Goal: Task Accomplishment & Management: Manage account settings

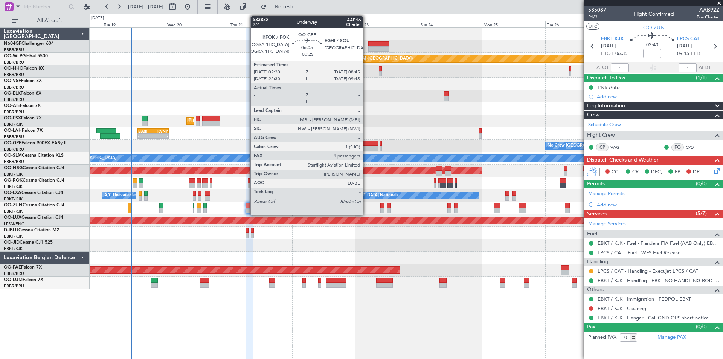
click at [367, 149] on div at bounding box center [370, 148] width 17 height 5
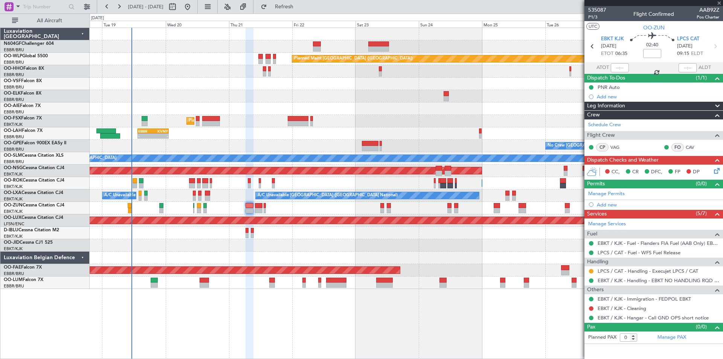
type input "-00:25"
type input "1"
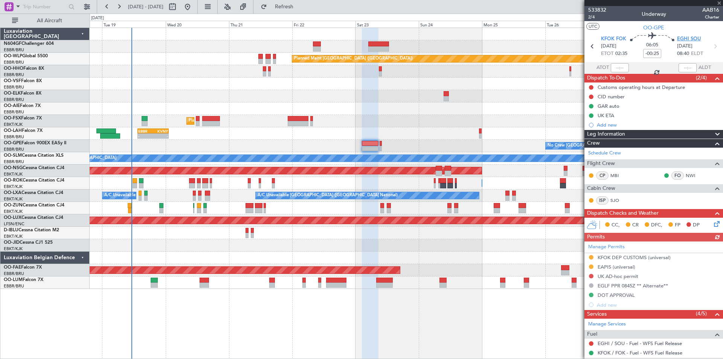
click at [693, 40] on span "EGHI SOU" at bounding box center [689, 39] width 24 height 8
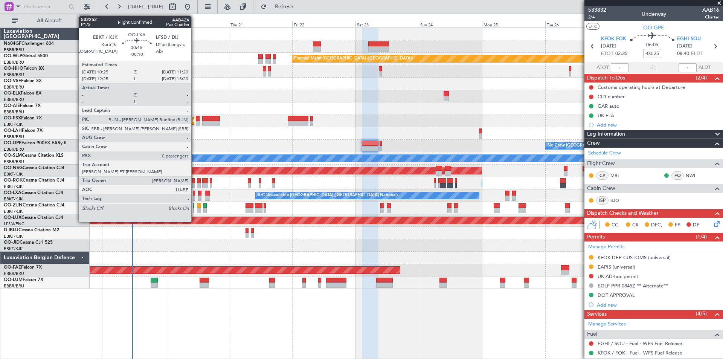
click at [195, 196] on div at bounding box center [194, 197] width 3 height 5
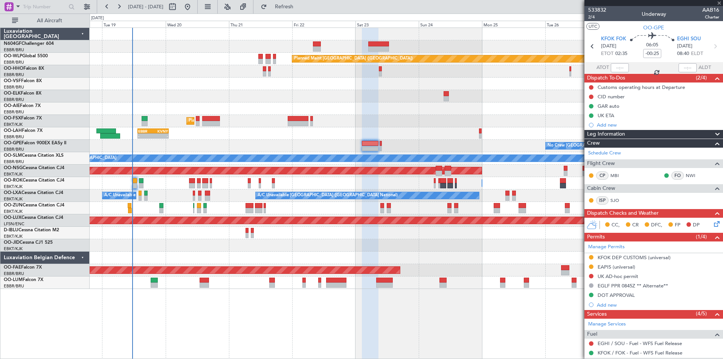
type input "-00:10"
type input "0"
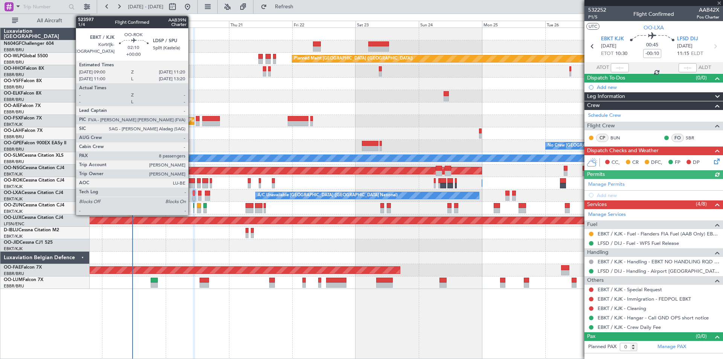
click at [192, 183] on div at bounding box center [192, 180] width 6 height 5
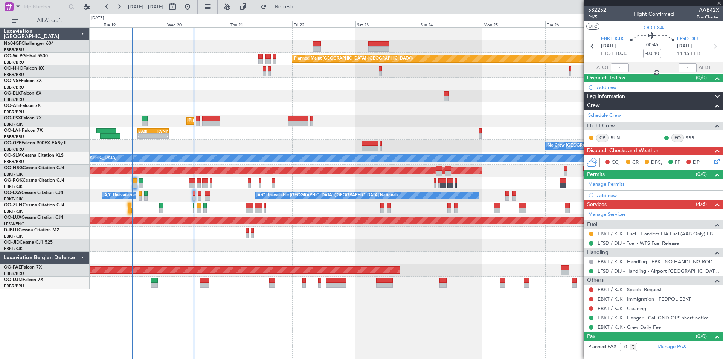
type input "8"
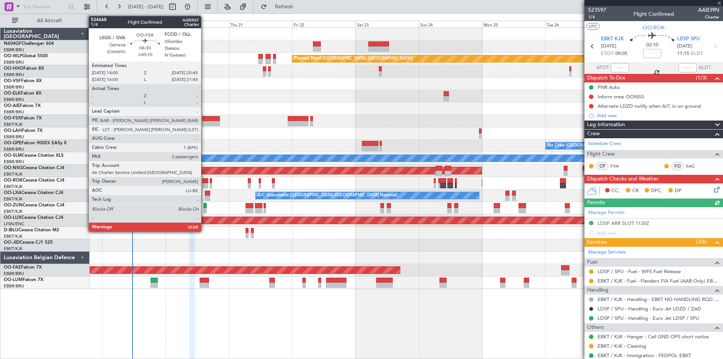
click at [205, 121] on div at bounding box center [211, 123] width 18 height 5
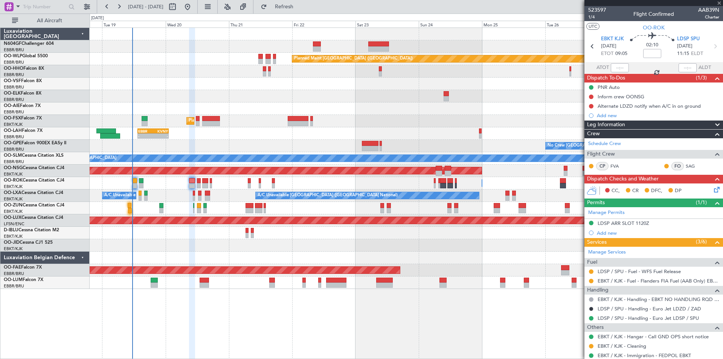
type input "+00:10"
type input "2"
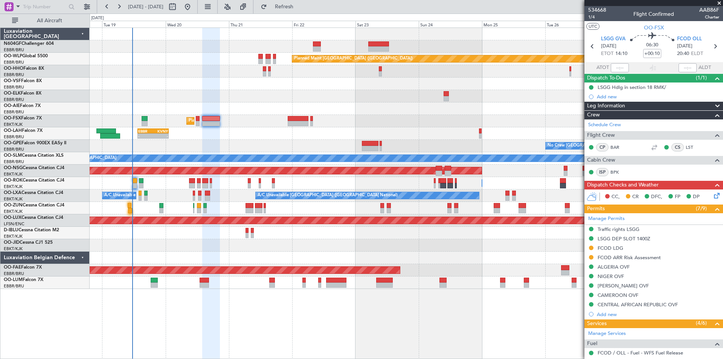
click at [305, 327] on div "Planned Maint [GEOGRAPHIC_DATA] ([GEOGRAPHIC_DATA]) AOG Maint Geneva ([GEOGRAPH…" at bounding box center [407, 192] width 634 height 331
